Goal: Information Seeking & Learning: Check status

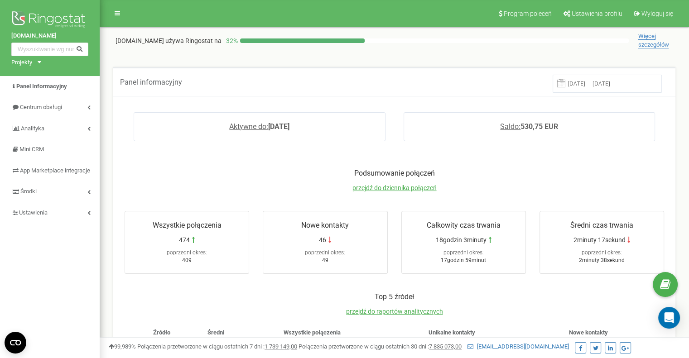
click at [36, 61] on div "Projekty Bookinghost-BOK.com bookinghost-owners.com" at bounding box center [24, 62] width 26 height 9
click at [40, 72] on link "[DOMAIN_NAME]" at bounding box center [37, 73] width 41 height 5
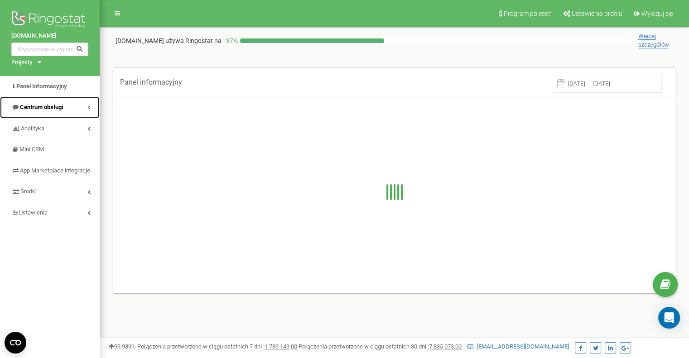
click at [59, 107] on span "Centrum obsługi" at bounding box center [41, 107] width 43 height 7
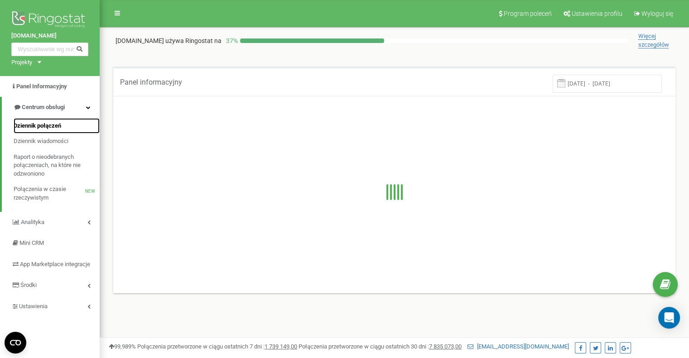
click at [49, 123] on span "Dziennik połączeń" at bounding box center [38, 126] width 48 height 9
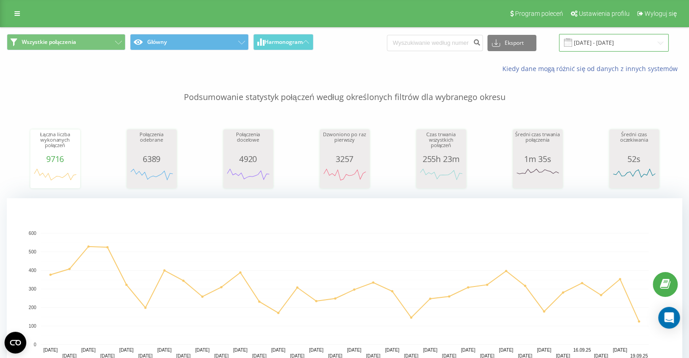
click at [609, 39] on input "[DATE] - [DATE]" at bounding box center [614, 43] width 110 height 18
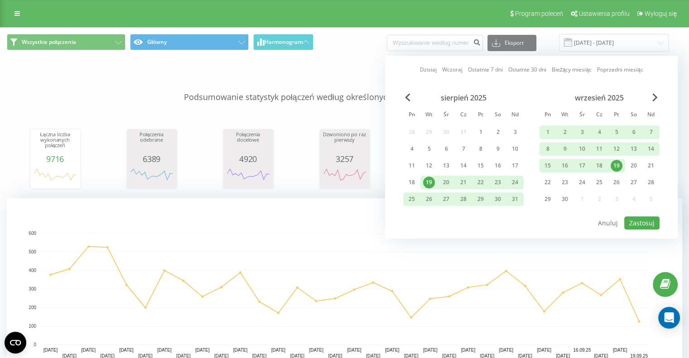
click at [616, 165] on div "19" at bounding box center [616, 166] width 12 height 12
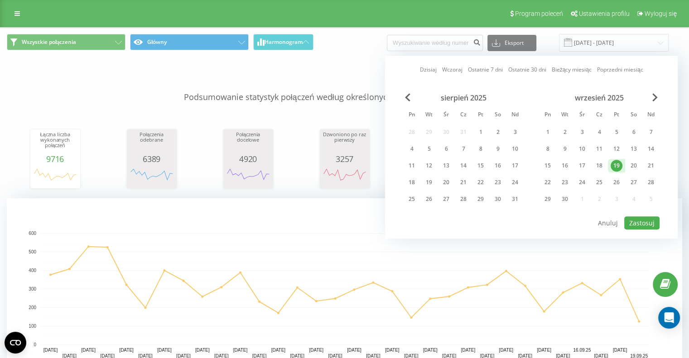
click at [616, 165] on div "19" at bounding box center [616, 166] width 12 height 12
click at [638, 216] on button "Zastosuj" at bounding box center [641, 222] width 35 height 13
type input "[DATE] - [DATE]"
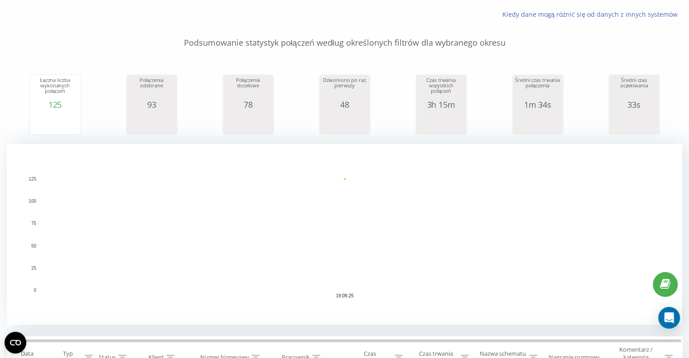
scroll to position [272, 0]
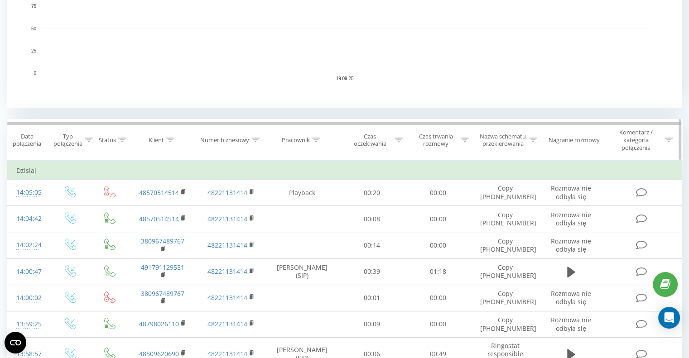
click at [87, 141] on icon at bounding box center [89, 140] width 8 height 5
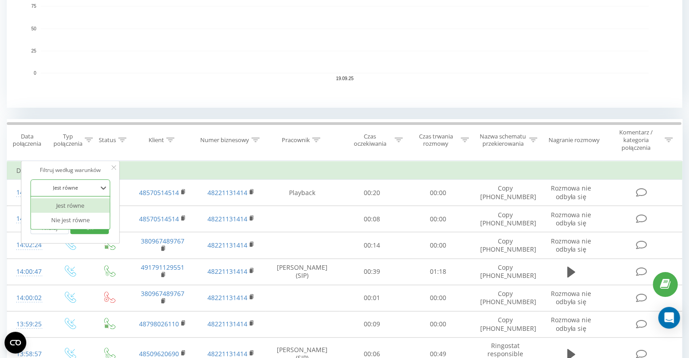
click at [75, 182] on div "Jest równe" at bounding box center [65, 188] width 66 height 14
click at [77, 203] on div "Jest równe" at bounding box center [70, 205] width 79 height 14
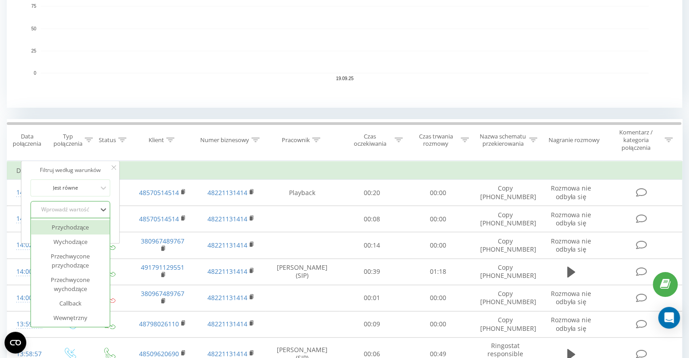
click at [77, 206] on div "Wprowadź wartość" at bounding box center [65, 209] width 64 height 7
click at [80, 228] on div "Przychodzące" at bounding box center [70, 227] width 79 height 14
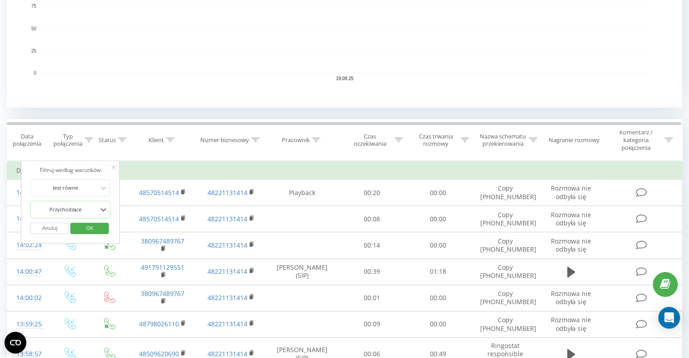
click at [89, 230] on span "OK" at bounding box center [89, 228] width 25 height 14
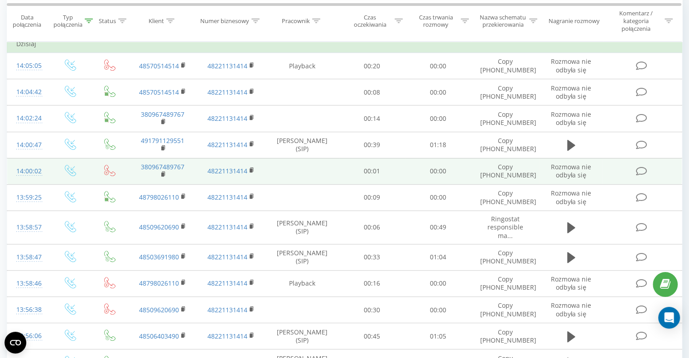
scroll to position [308, 0]
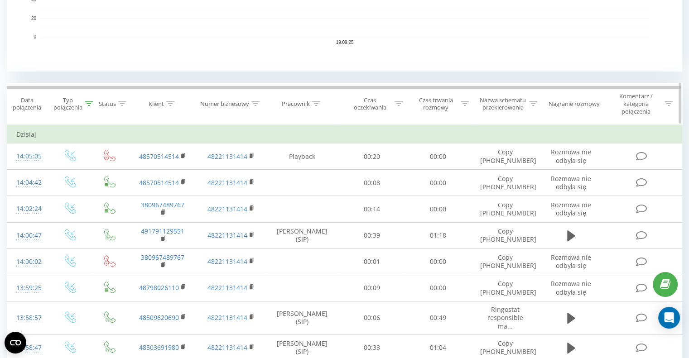
click at [400, 100] on div at bounding box center [398, 104] width 8 height 8
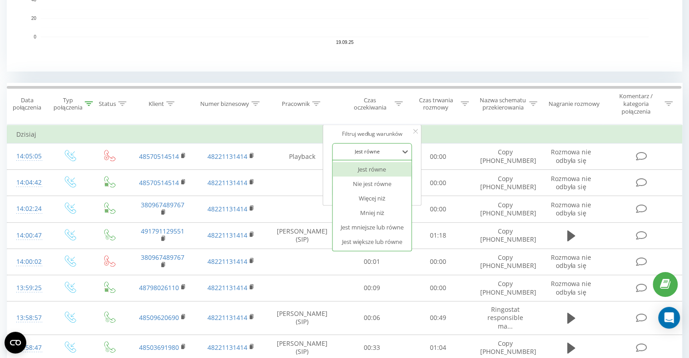
click at [373, 154] on div at bounding box center [367, 151] width 64 height 9
click at [378, 225] on div "Jest mniejsze lub równe" at bounding box center [372, 227] width 79 height 14
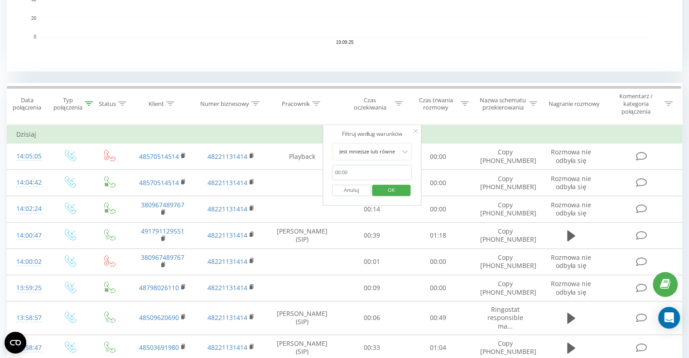
click at [363, 174] on input "text" at bounding box center [372, 173] width 80 height 16
click at [374, 149] on div at bounding box center [367, 151] width 64 height 9
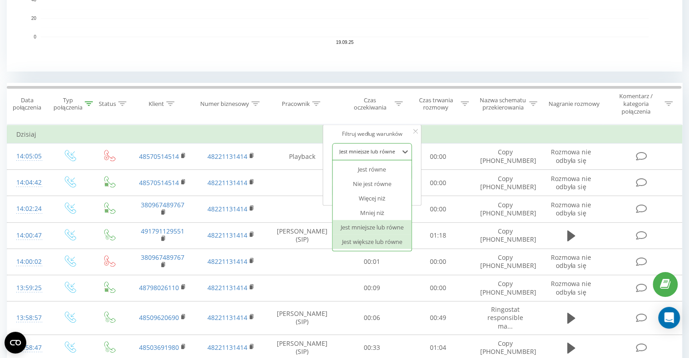
click at [378, 243] on div "Jest większe lub równe" at bounding box center [372, 242] width 79 height 14
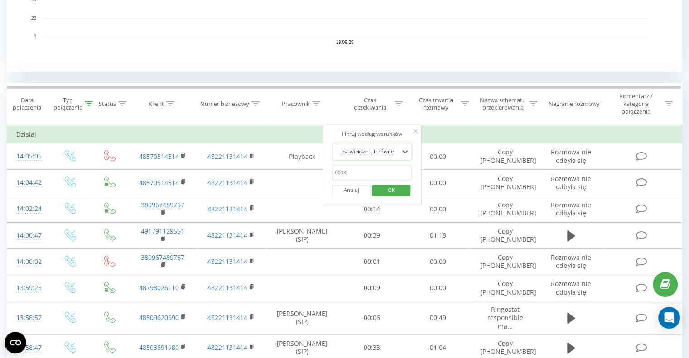
click at [362, 169] on input "text" at bounding box center [372, 173] width 80 height 16
type input "00:29"
click at [390, 193] on span "OK" at bounding box center [391, 190] width 25 height 14
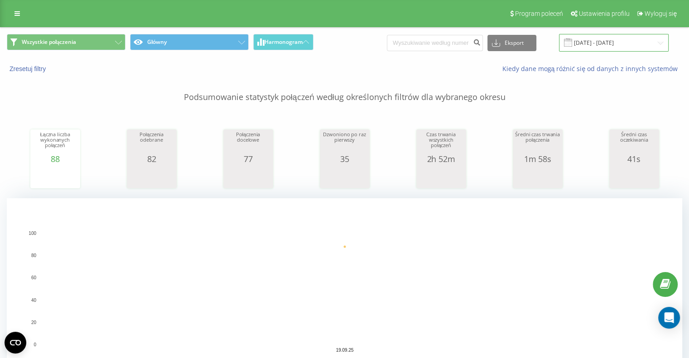
click at [594, 38] on input "[DATE] - [DATE]" at bounding box center [614, 43] width 110 height 18
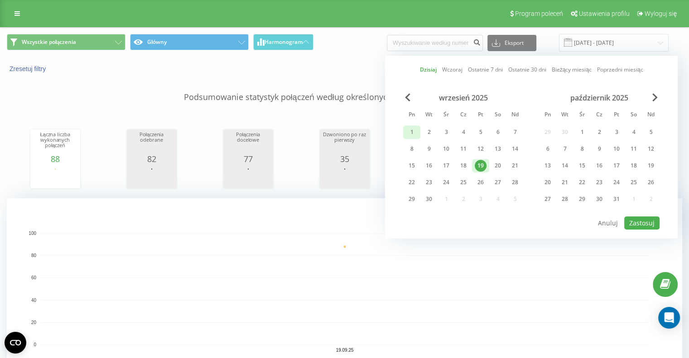
click at [415, 132] on div "1" at bounding box center [412, 132] width 12 height 12
click at [479, 164] on div "19" at bounding box center [480, 166] width 12 height 12
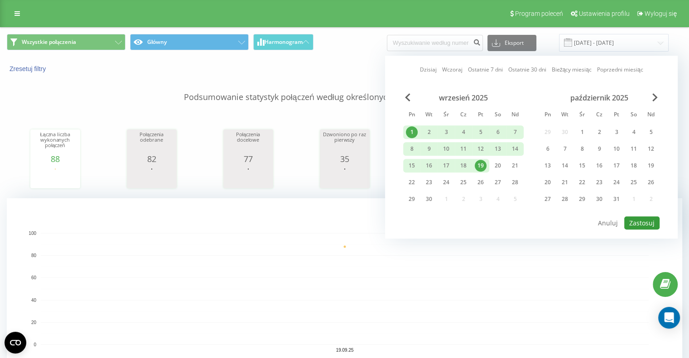
click at [634, 218] on button "Zastosuj" at bounding box center [641, 222] width 35 height 13
type input "[DATE] - [DATE]"
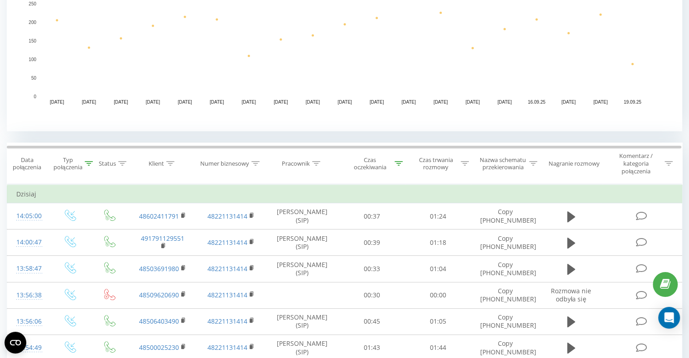
scroll to position [272, 0]
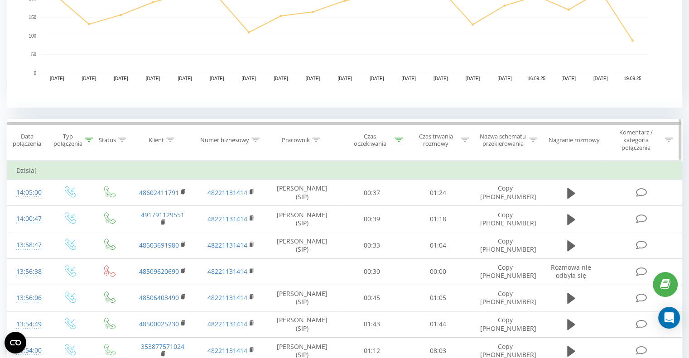
click at [88, 140] on icon at bounding box center [89, 140] width 8 height 5
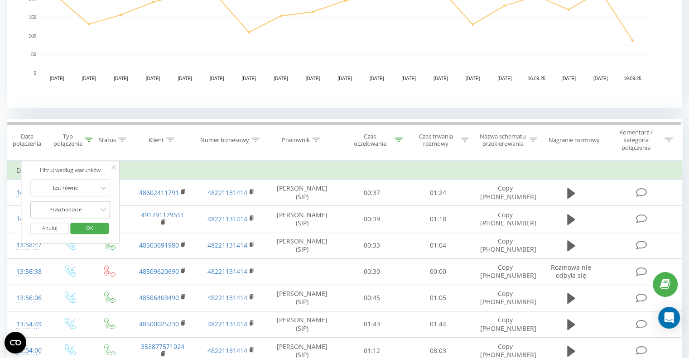
click at [77, 207] on div at bounding box center [65, 209] width 64 height 9
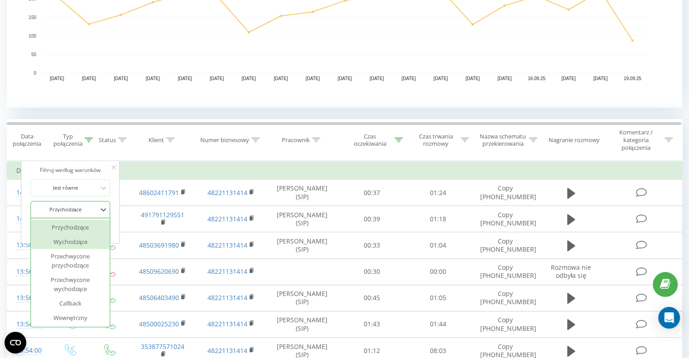
click at [74, 243] on div "Wychodzące" at bounding box center [70, 242] width 79 height 14
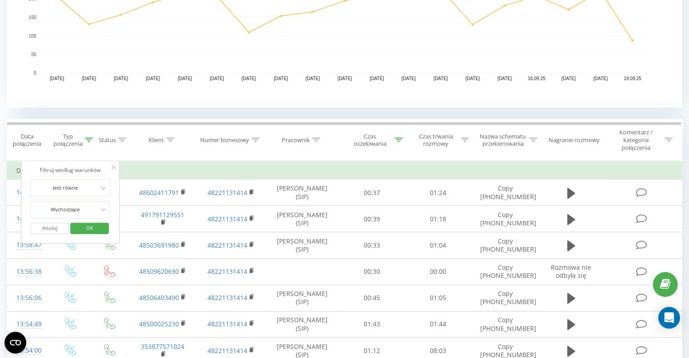
click at [89, 226] on span "OK" at bounding box center [89, 228] width 25 height 14
